Goal: Navigation & Orientation: Understand site structure

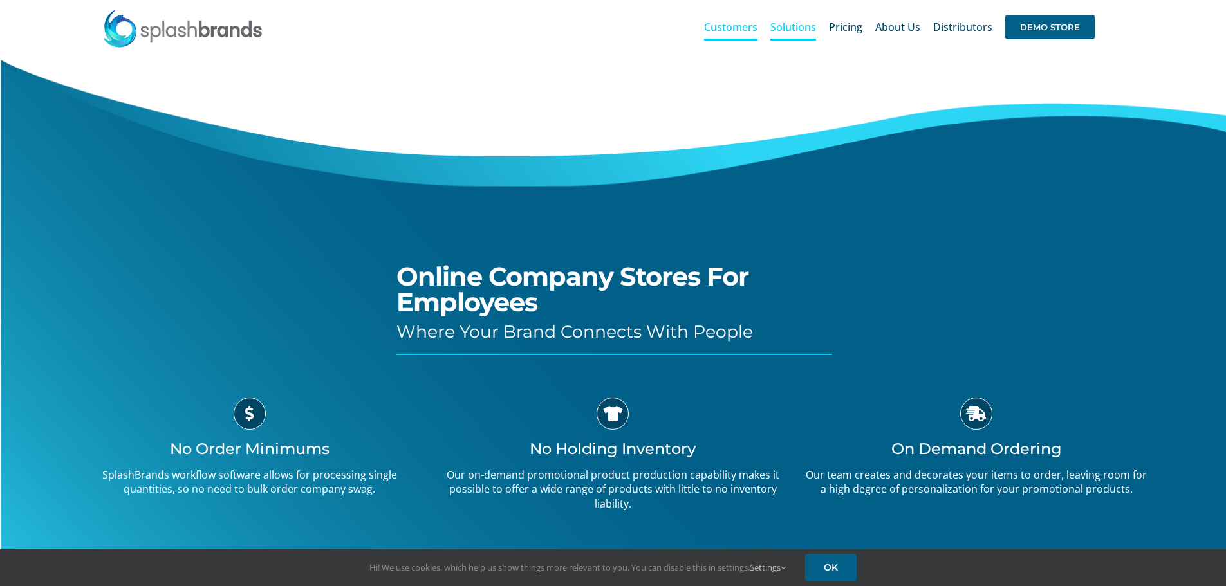
click at [743, 30] on span "Customers" at bounding box center [730, 27] width 53 height 10
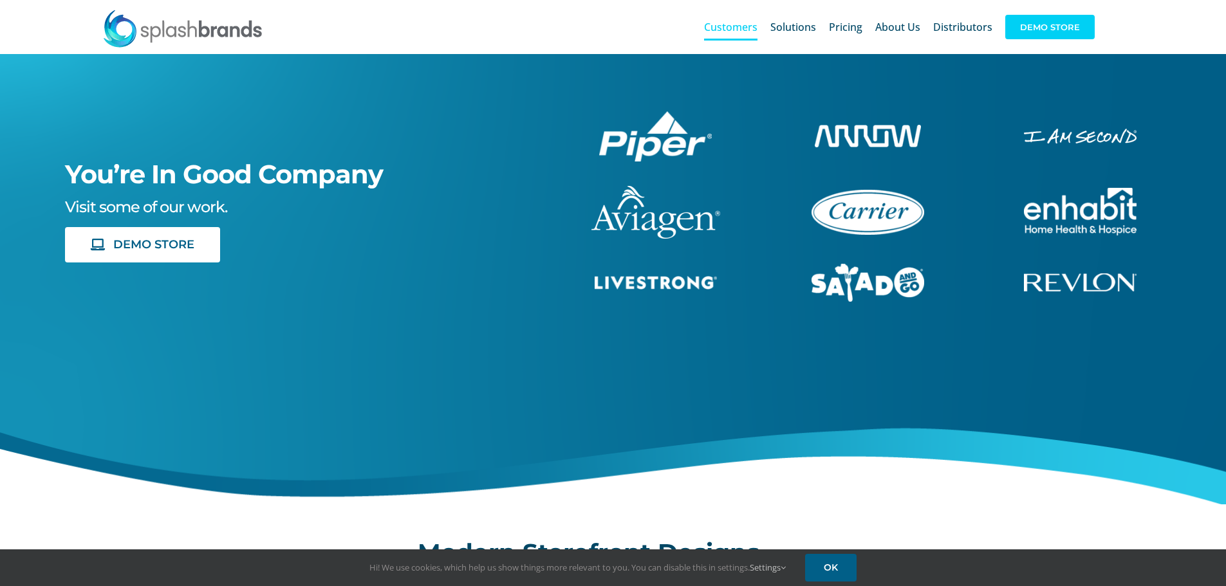
click at [1052, 30] on span "DEMO STORE" at bounding box center [1049, 27] width 89 height 24
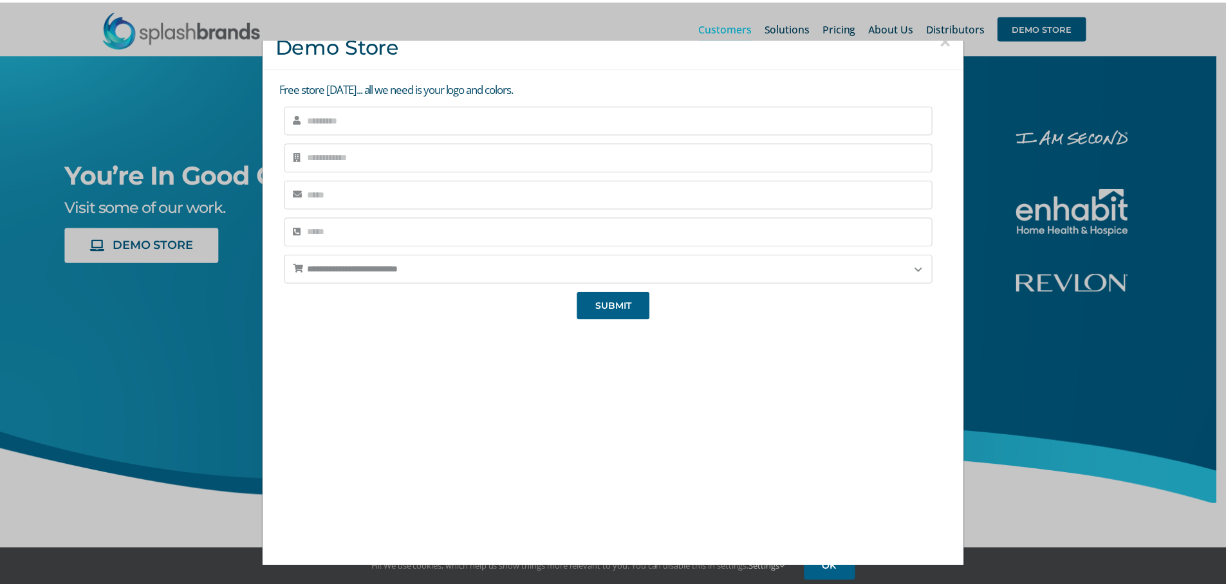
scroll to position [24, 0]
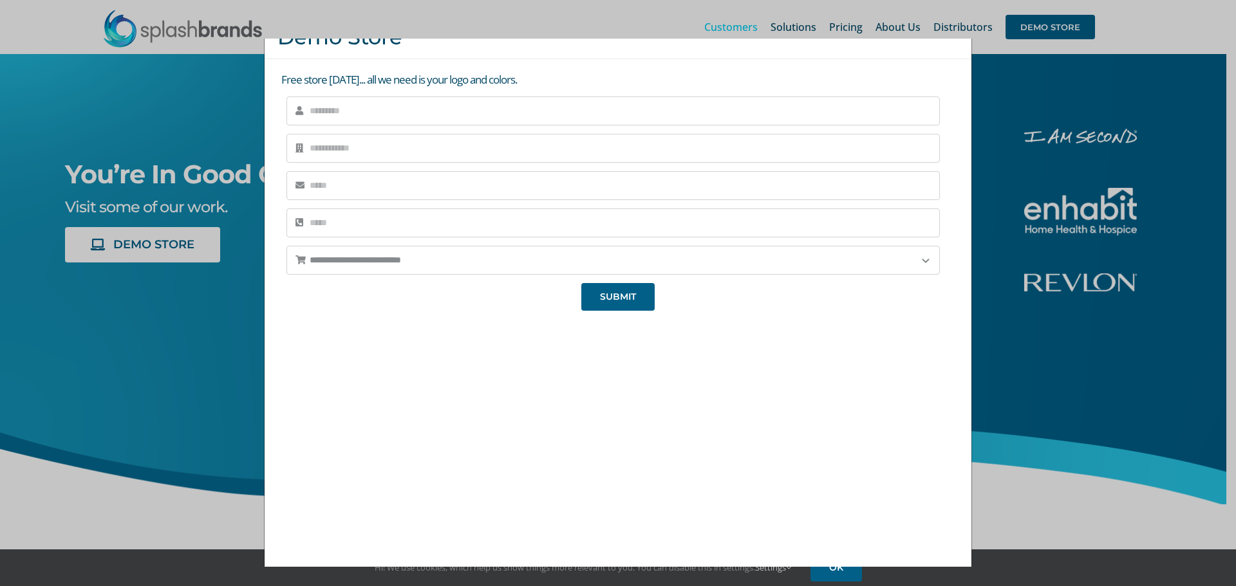
click at [1033, 248] on div "**********" at bounding box center [618, 293] width 1236 height 586
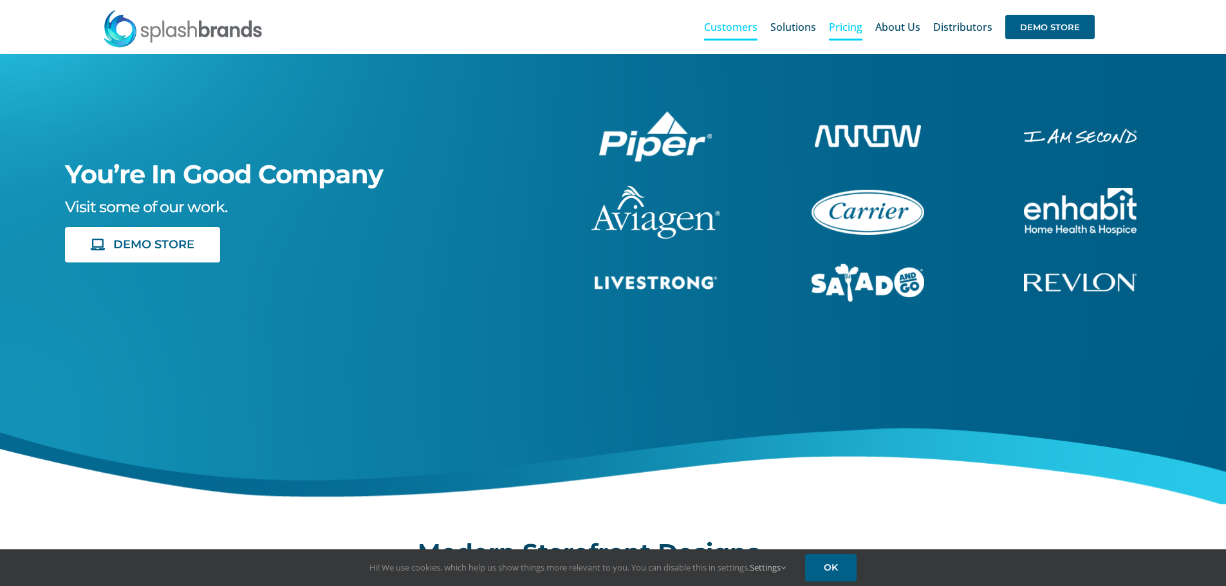
click at [849, 28] on span "Pricing" at bounding box center [845, 27] width 33 height 10
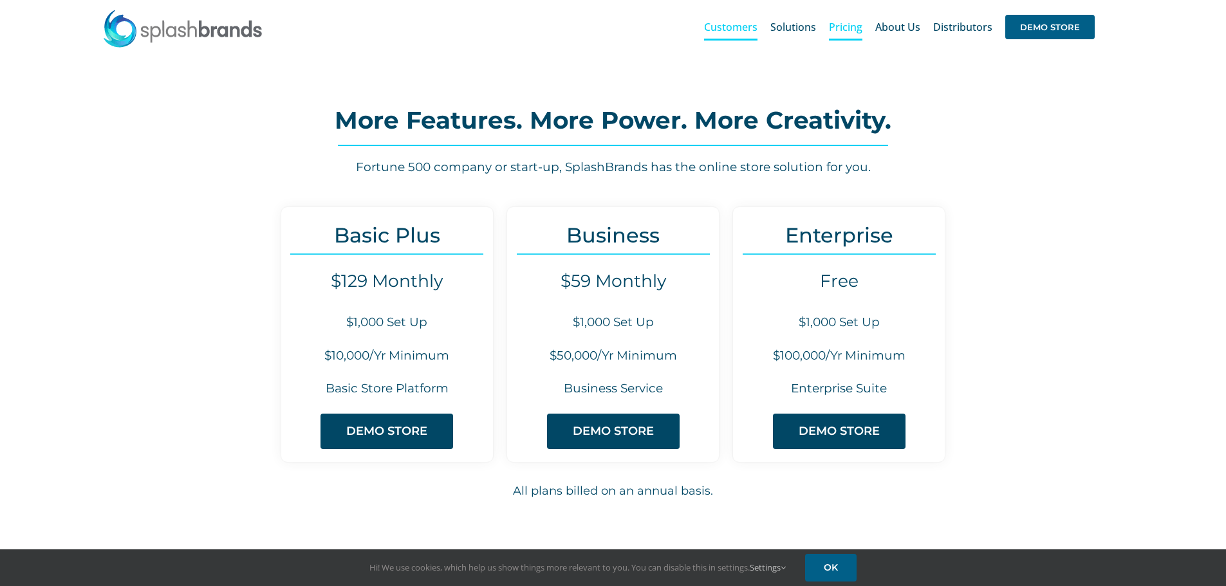
click at [754, 25] on span "Customers" at bounding box center [730, 27] width 53 height 10
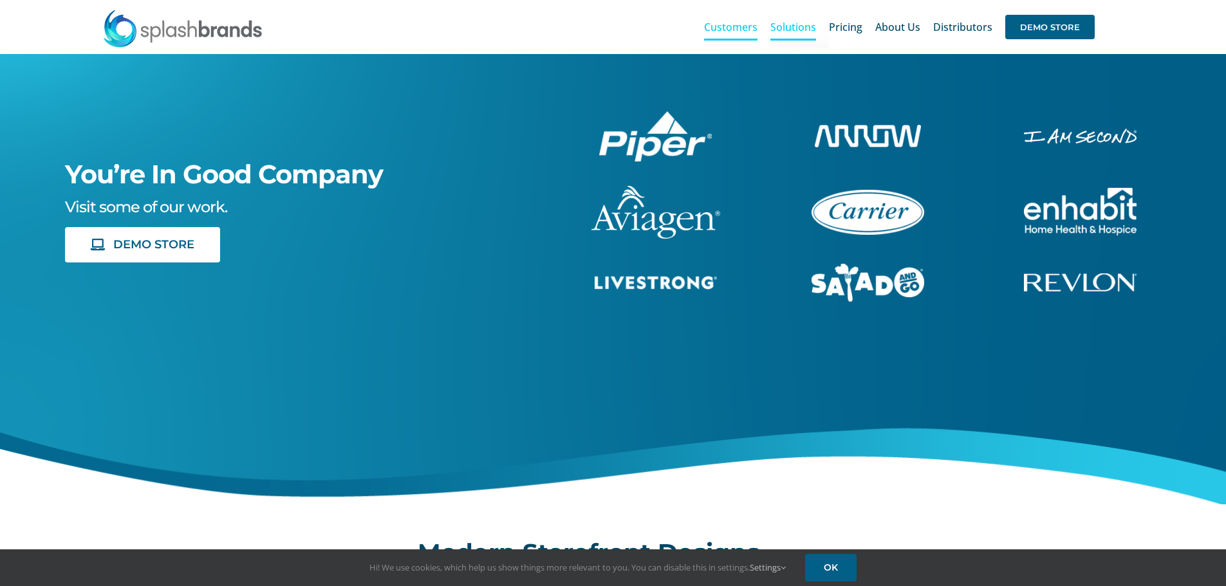
drag, startPoint x: 0, startPoint y: 0, endPoint x: 790, endPoint y: 26, distance: 790.7
click at [790, 26] on span "Solutions" at bounding box center [793, 27] width 46 height 10
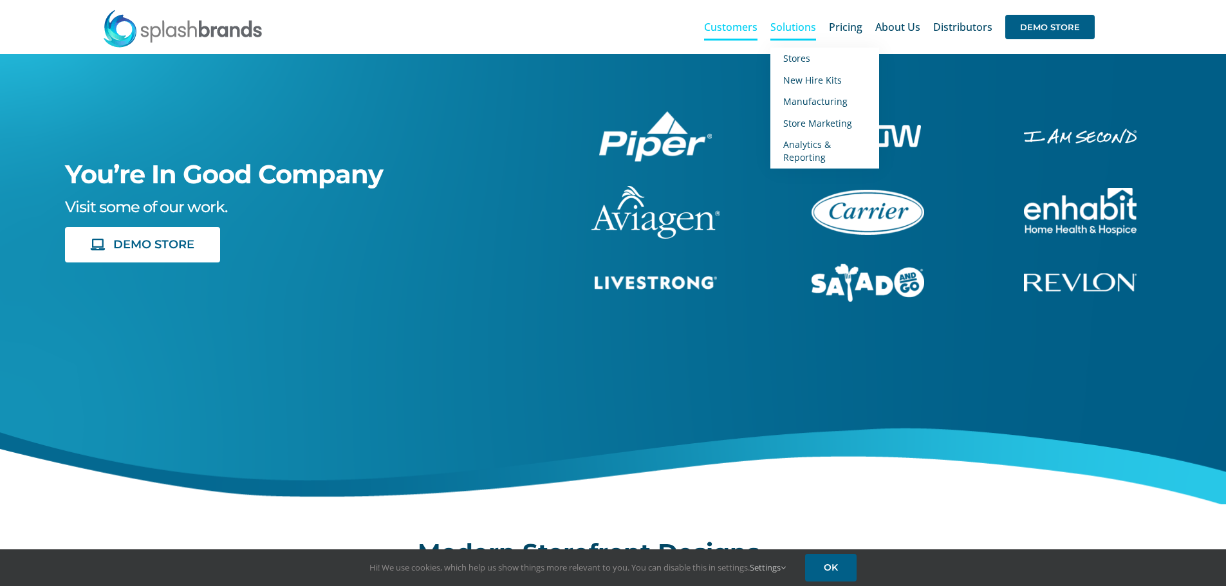
click at [790, 29] on span "Solutions" at bounding box center [793, 27] width 46 height 10
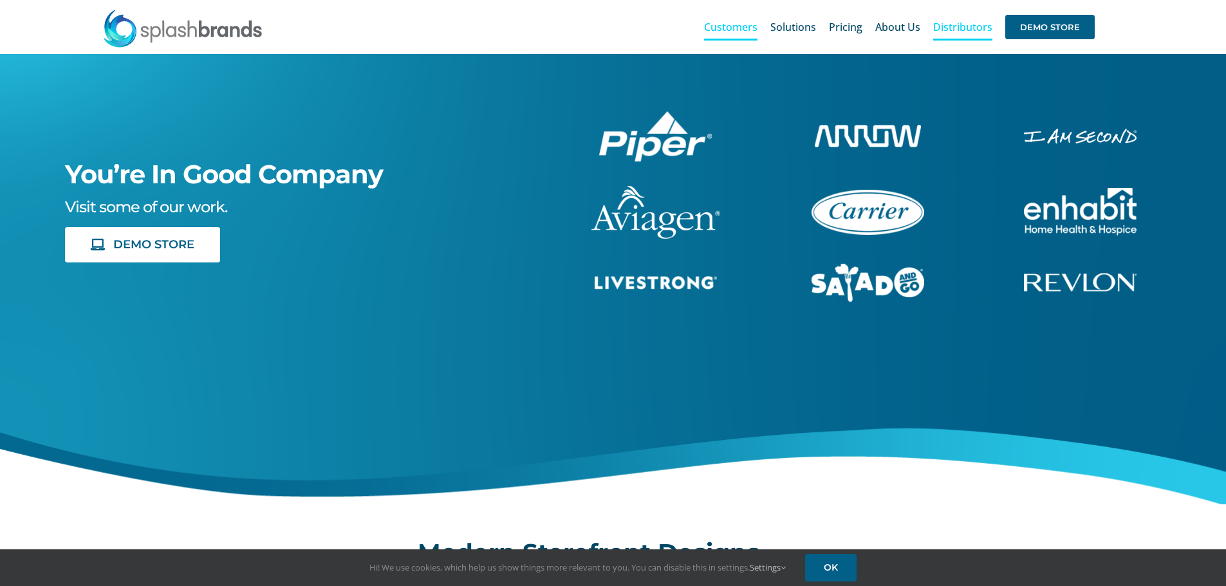
click at [934, 28] on span "Distributors" at bounding box center [962, 27] width 59 height 10
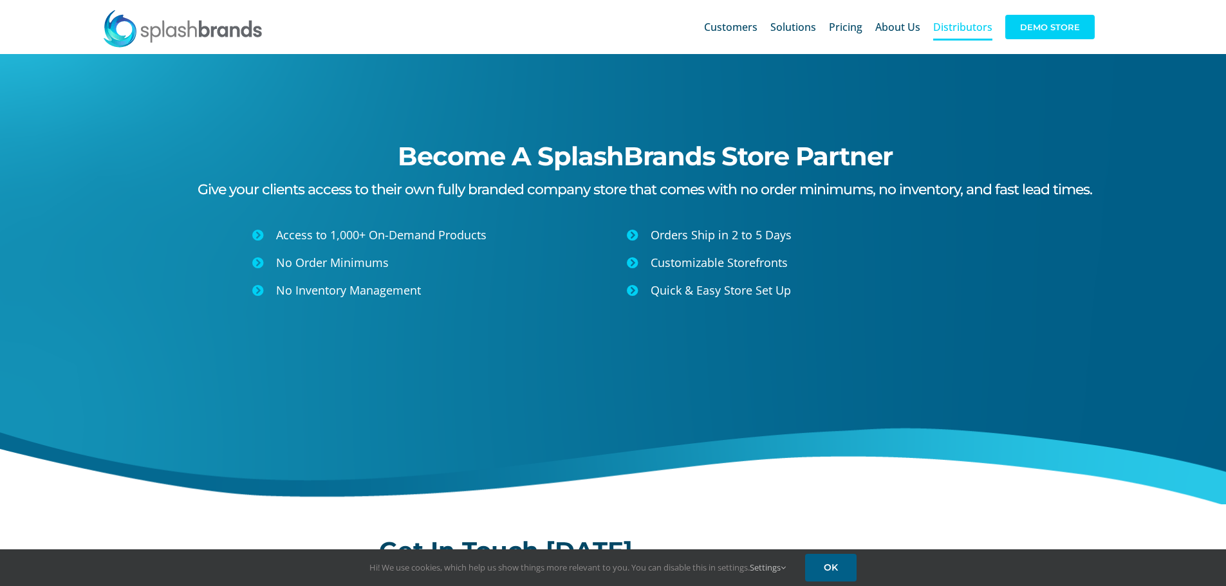
click at [1041, 26] on span "DEMO STORE" at bounding box center [1049, 27] width 89 height 24
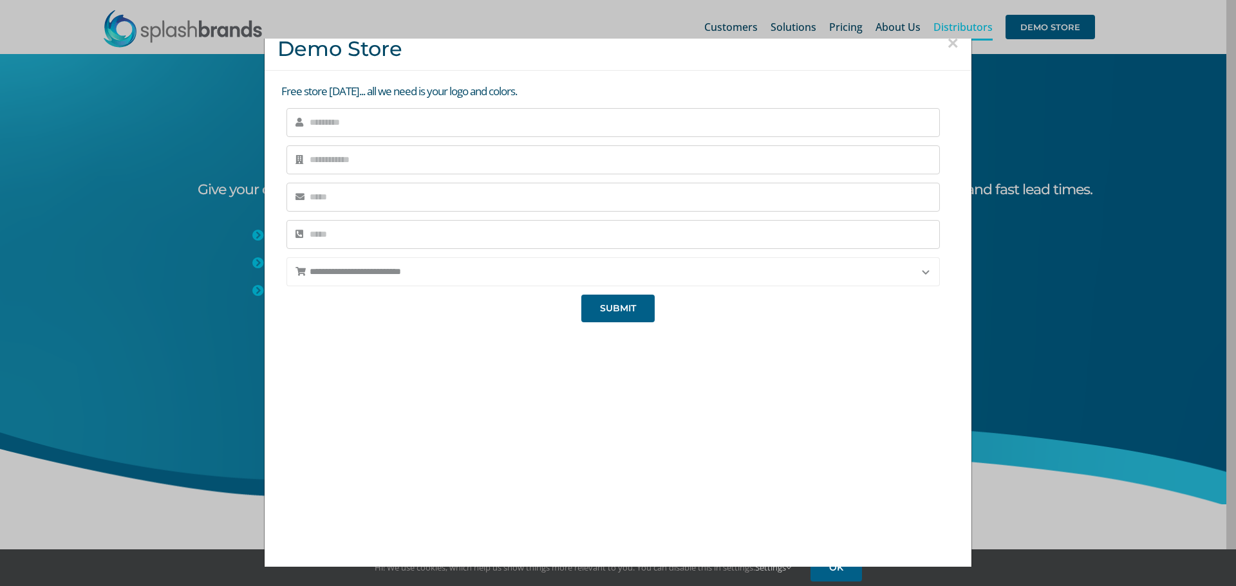
scroll to position [24, 0]
